Goal: Complete application form: Complete application form

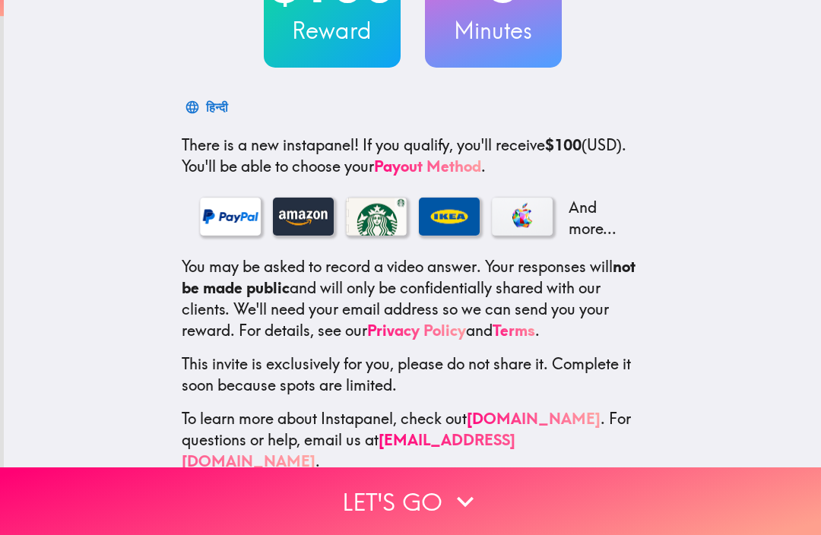
scroll to position [173, 0]
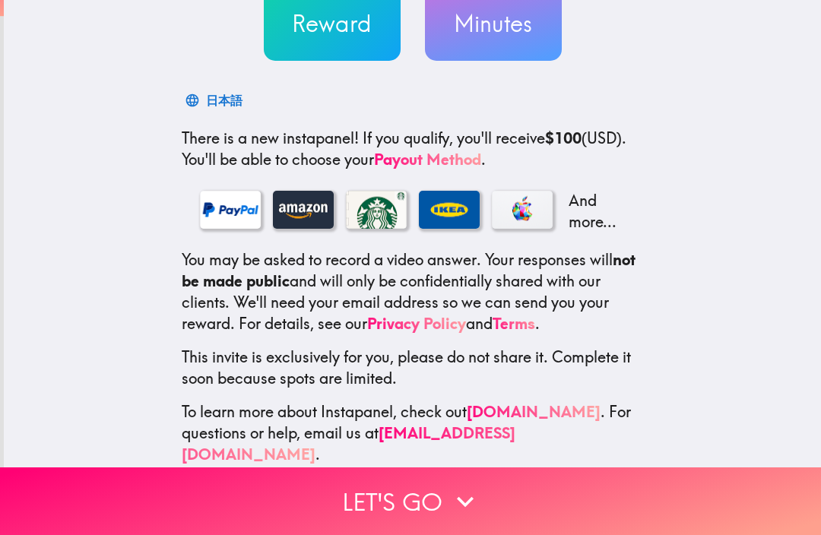
click at [524, 485] on button "Let's go" at bounding box center [410, 501] width 821 height 68
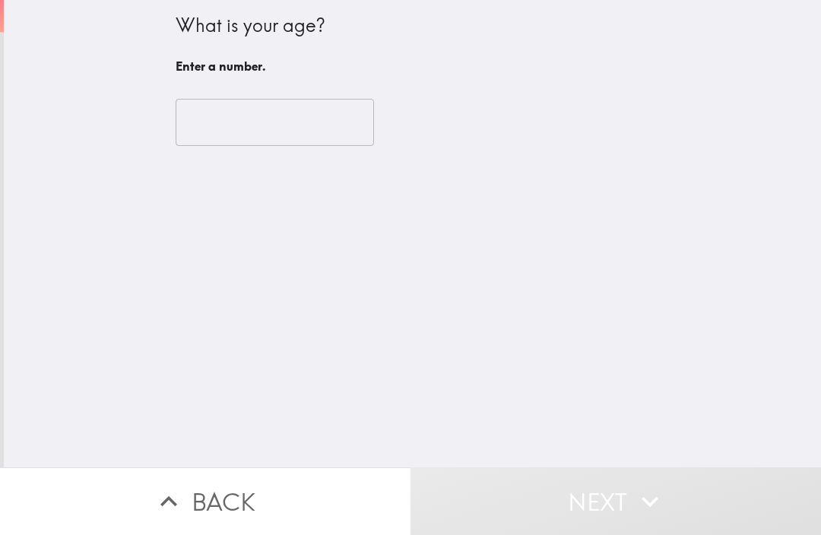
click at [346, 142] on input "number" at bounding box center [275, 122] width 198 height 47
click at [350, 147] on div "​" at bounding box center [413, 123] width 474 height 84
click at [321, 119] on input "number" at bounding box center [275, 122] width 198 height 47
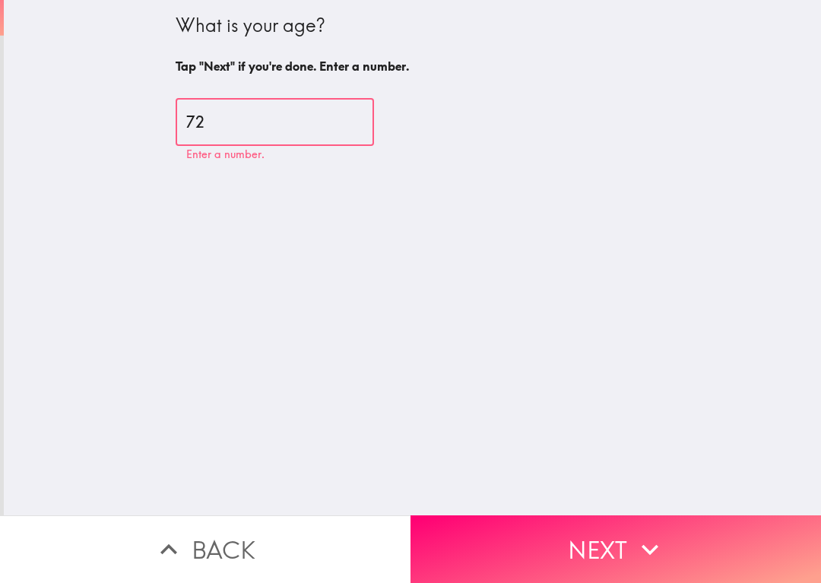
type input "72"
click at [666, 534] on button "Next" at bounding box center [615, 549] width 410 height 68
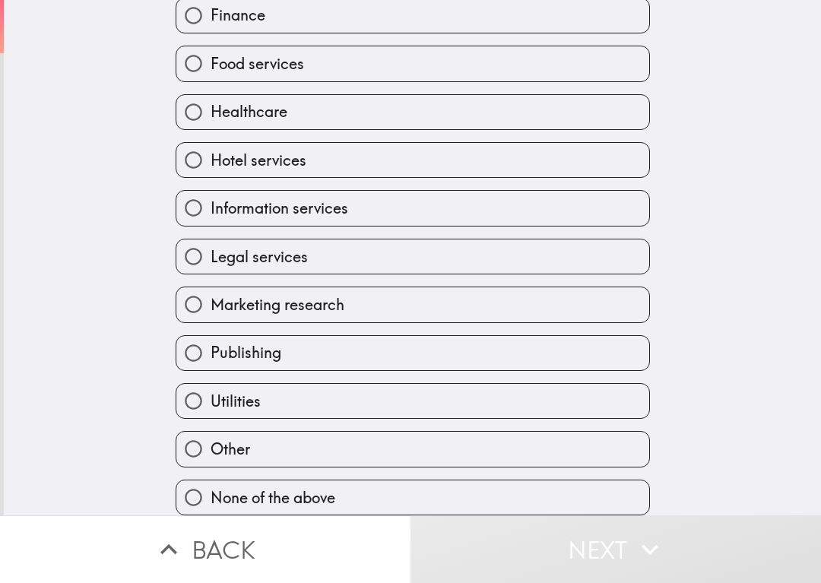
scroll to position [361, 0]
click at [438, 488] on label "None of the above" at bounding box center [412, 497] width 473 height 34
click at [210, 488] on input "None of the above" at bounding box center [193, 497] width 34 height 34
radio input "true"
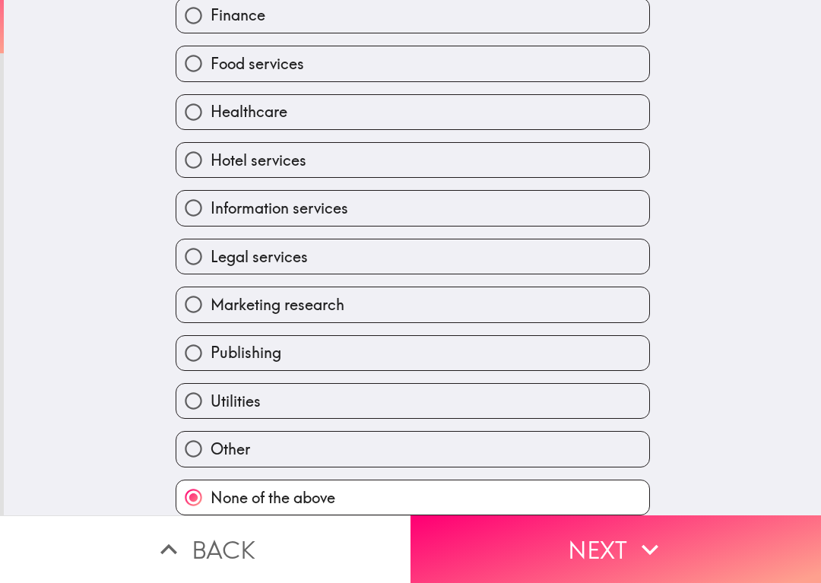
click at [631, 528] on button "Next" at bounding box center [615, 549] width 410 height 68
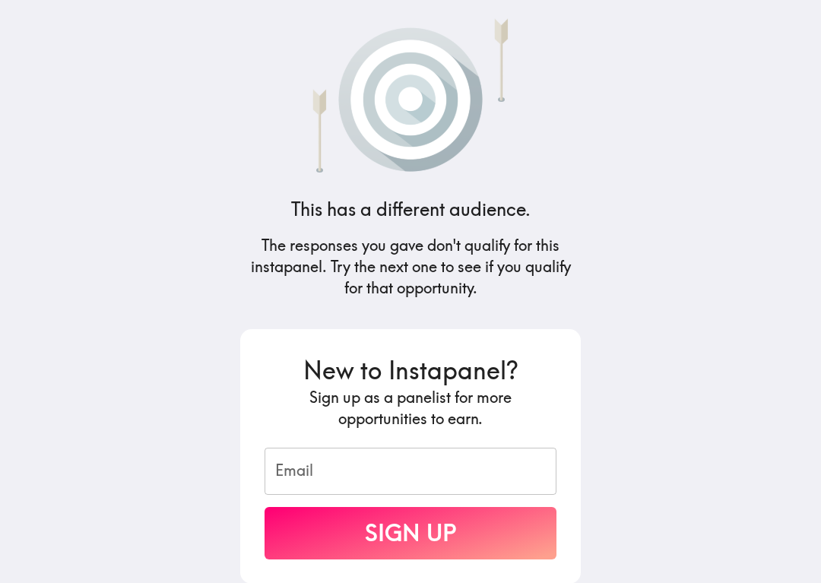
click at [451, 493] on input "Email" at bounding box center [410, 471] width 292 height 47
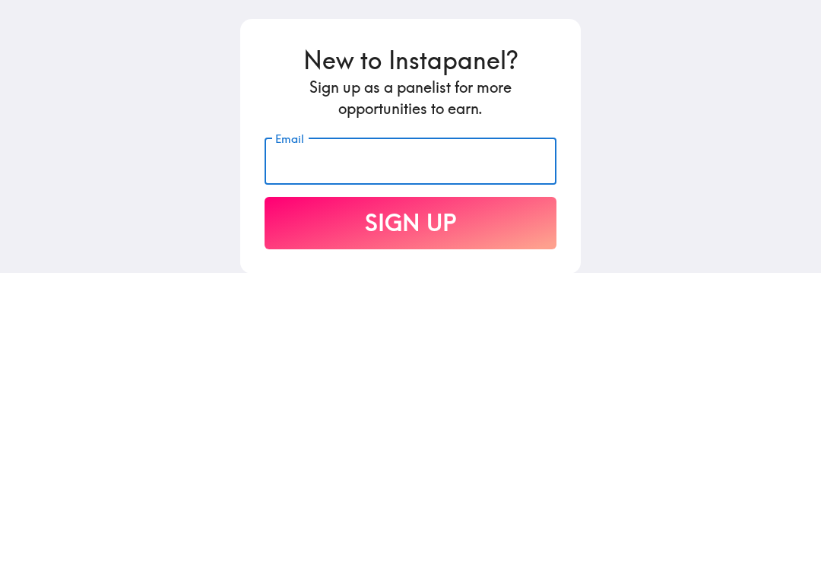
type input "n"
type input "[EMAIL_ADDRESS][DOMAIN_NAME]"
click at [498, 507] on button "Sign Up" at bounding box center [410, 533] width 292 height 52
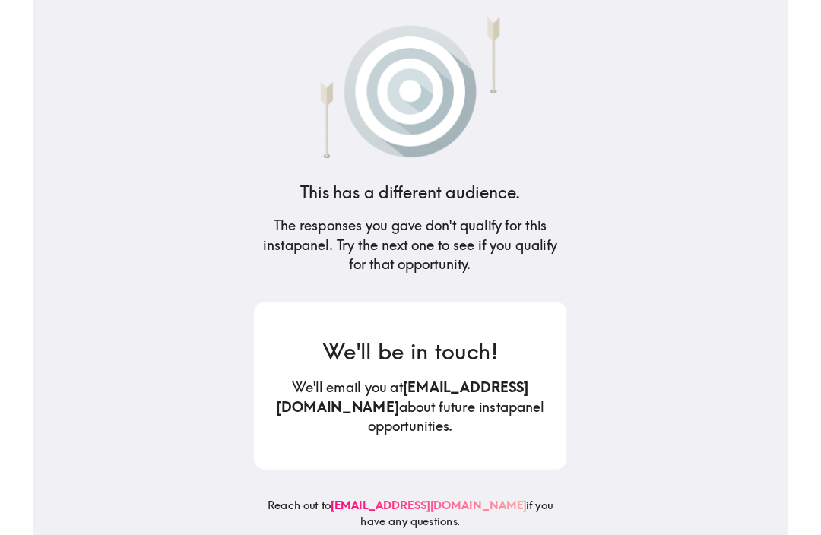
scroll to position [0, 0]
